Goal: Task Accomplishment & Management: Use online tool/utility

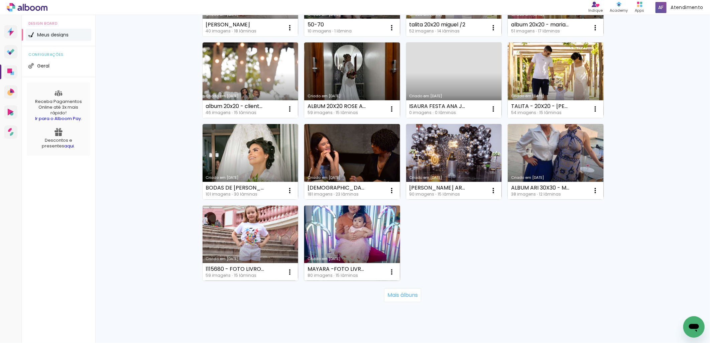
scroll to position [371, 0]
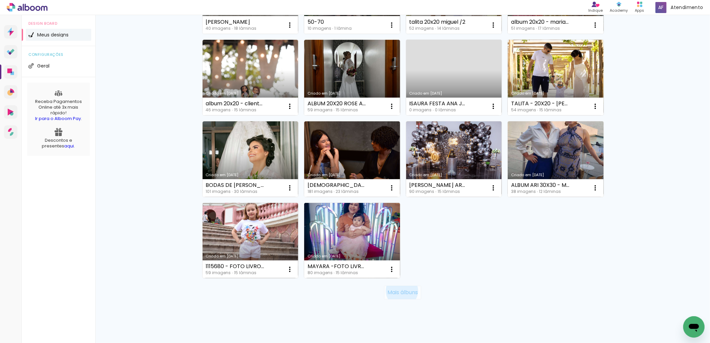
click at [0, 0] on slot "Mais álbuns" at bounding box center [0, 0] width 0 height 0
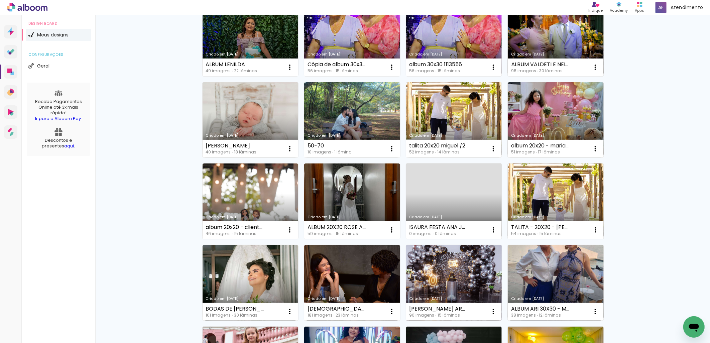
scroll to position [0, 0]
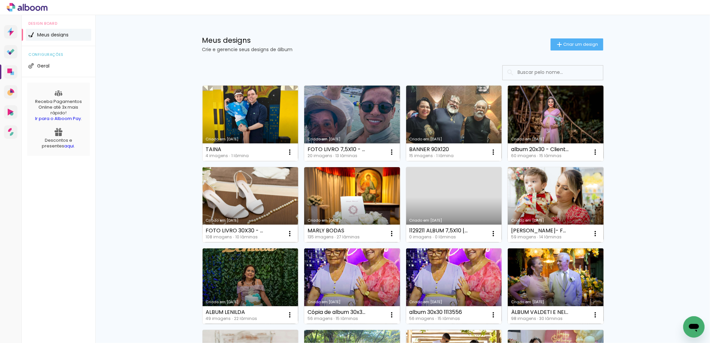
click at [235, 191] on link "Criado em [DATE]" at bounding box center [251, 205] width 96 height 76
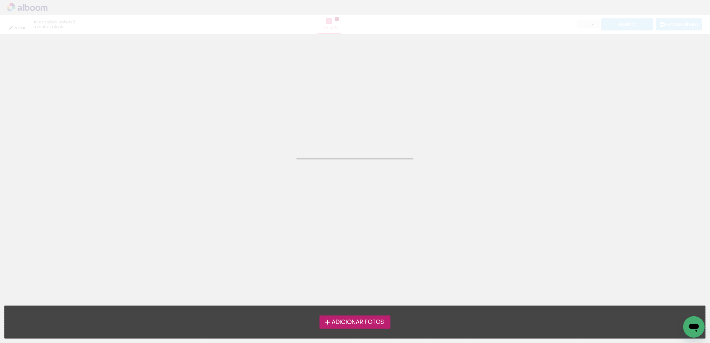
click at [235, 191] on neon-animated-pages "Confirmar Cancelar" at bounding box center [355, 188] width 710 height 309
